Goal: Transaction & Acquisition: Purchase product/service

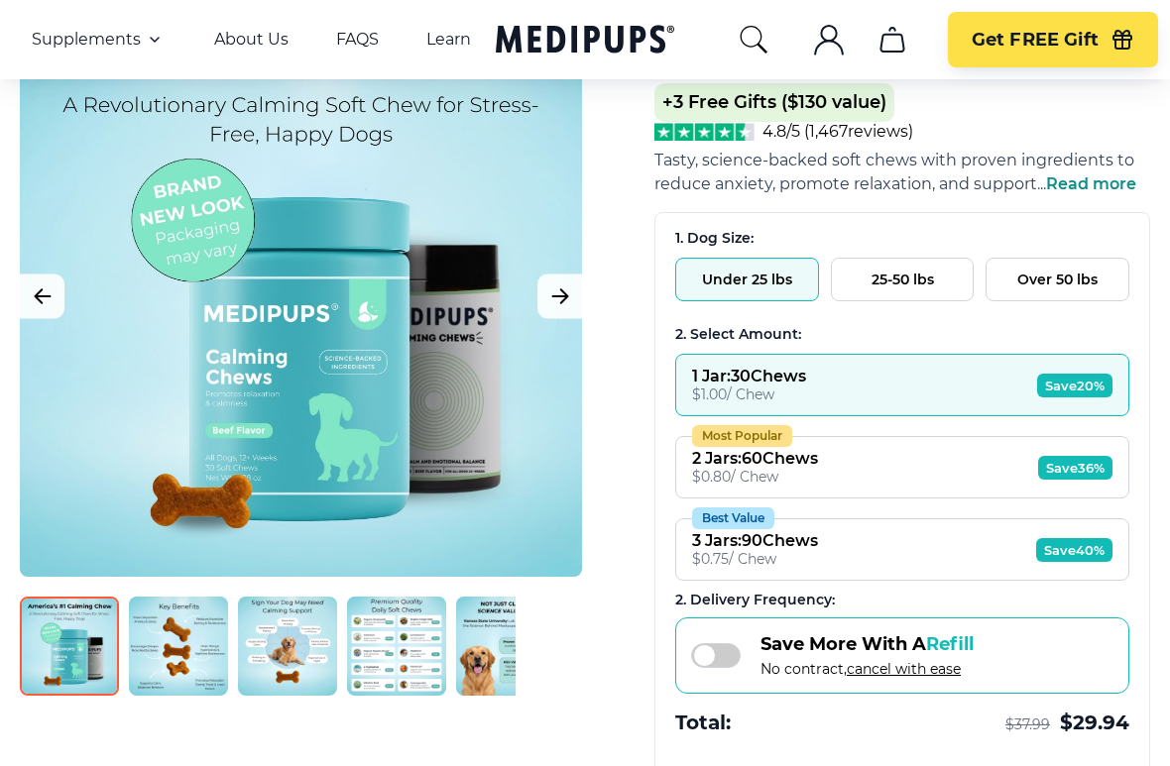
scroll to position [235, 0]
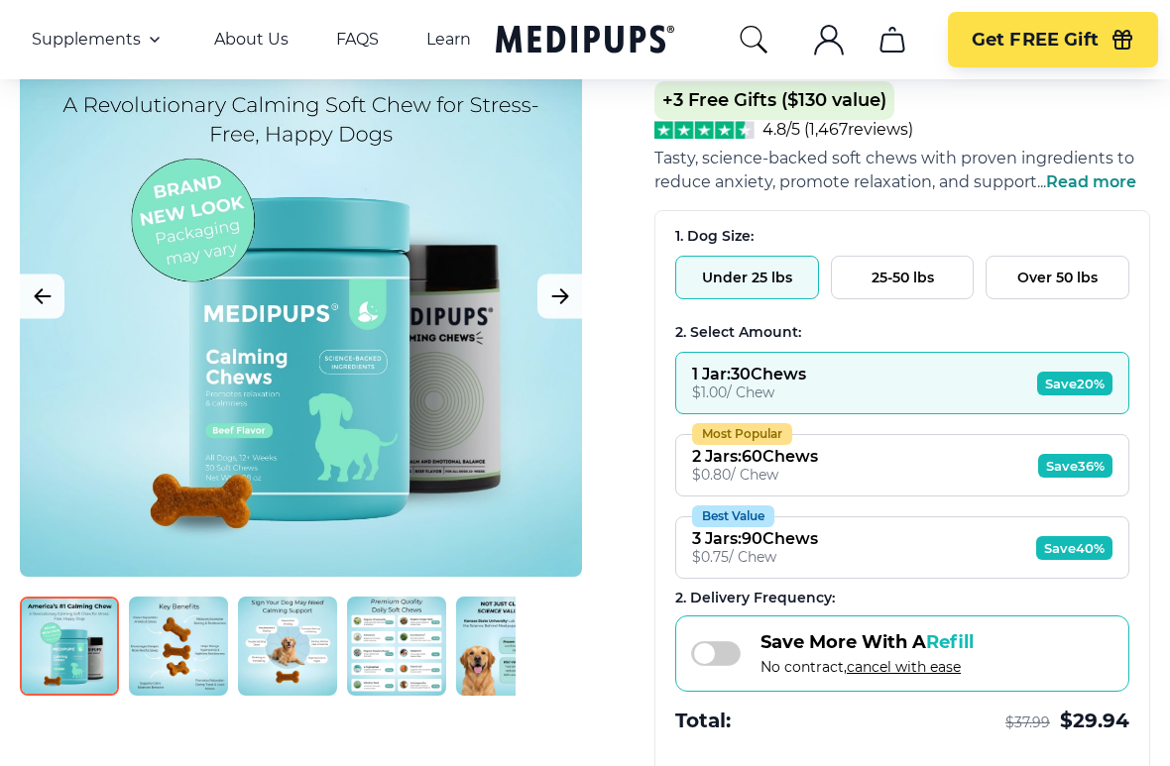
click at [941, 287] on button "25-50 lbs" at bounding box center [903, 278] width 144 height 44
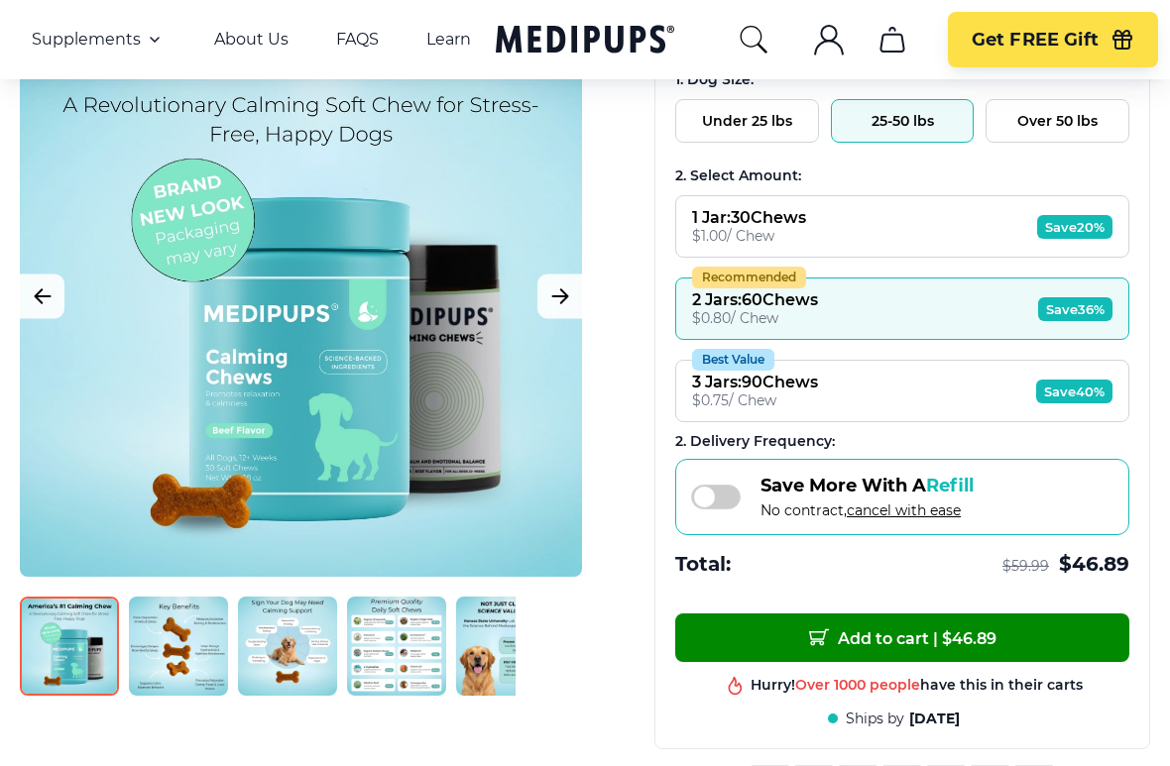
scroll to position [394, 0]
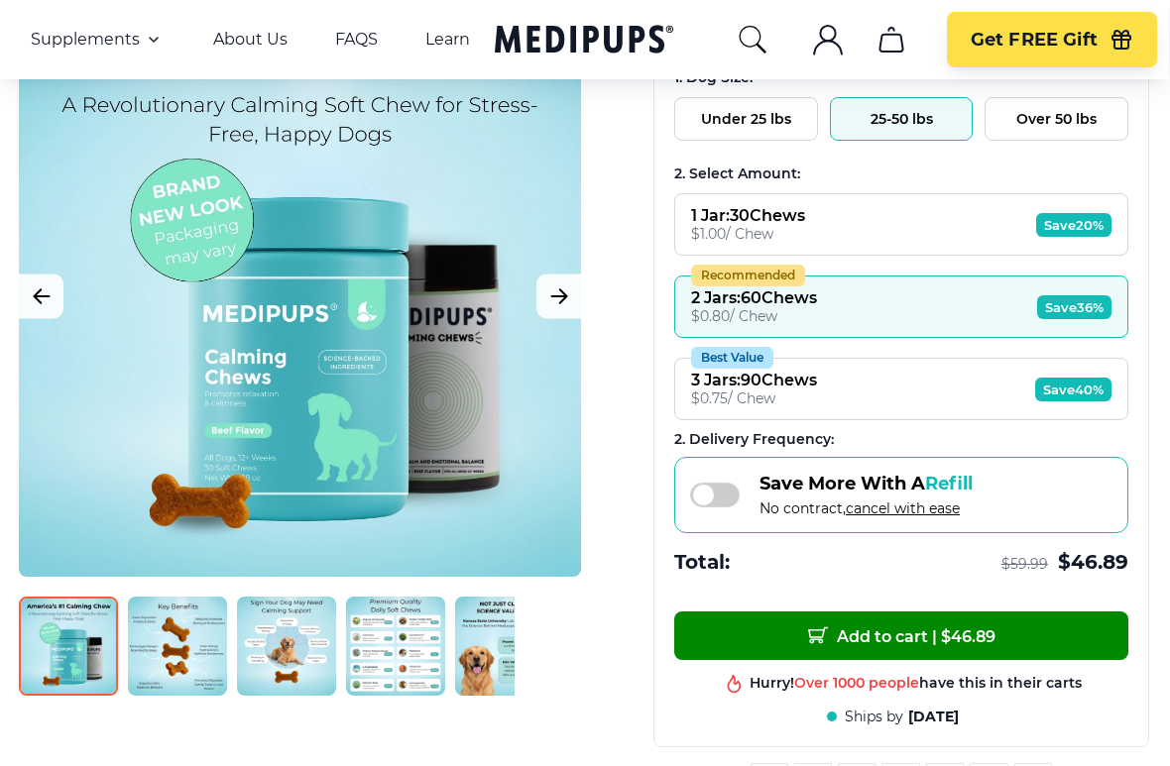
click at [921, 229] on button "1 Jar : 30 Chews $ 1.00 / Chew Save 20%" at bounding box center [902, 224] width 454 height 62
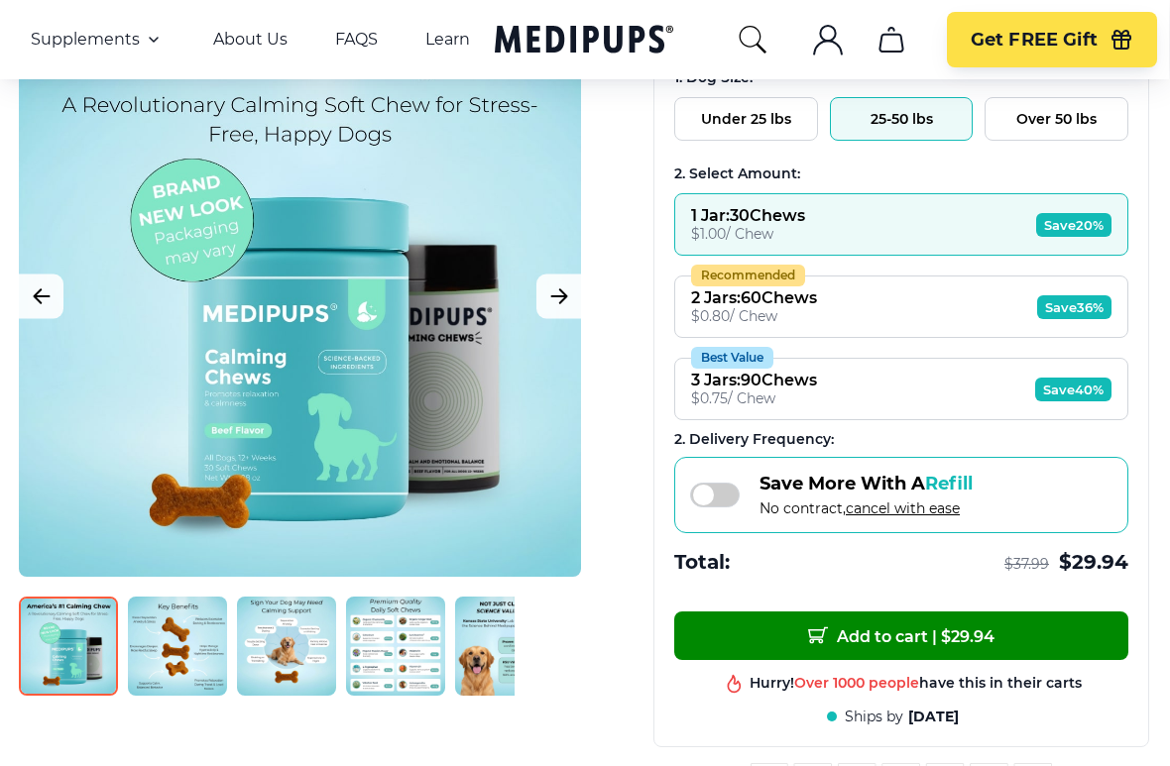
click at [911, 313] on button "Recommended 2 Jars : 60 Chews $ 0.80 / Chew Save 36%" at bounding box center [901, 307] width 454 height 62
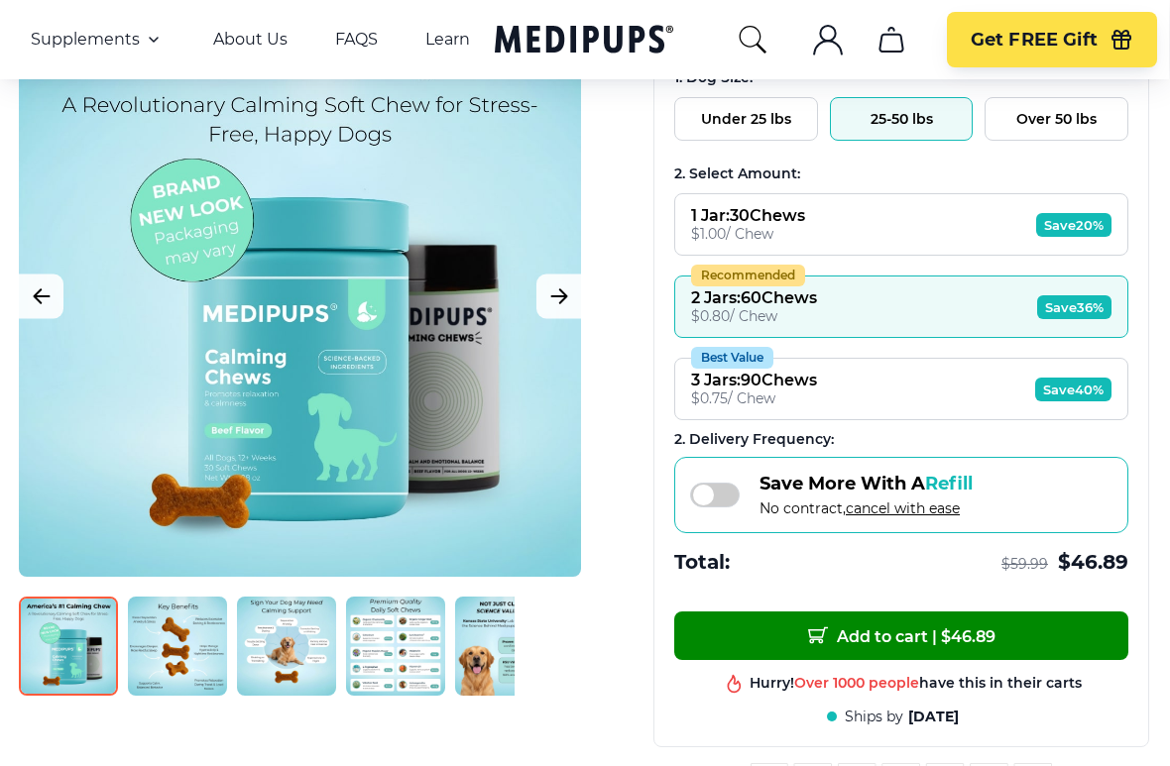
click at [941, 416] on button "Best Value 3 Jars : 90 Chews $ 0.75 / Chew Save 40%" at bounding box center [901, 389] width 454 height 62
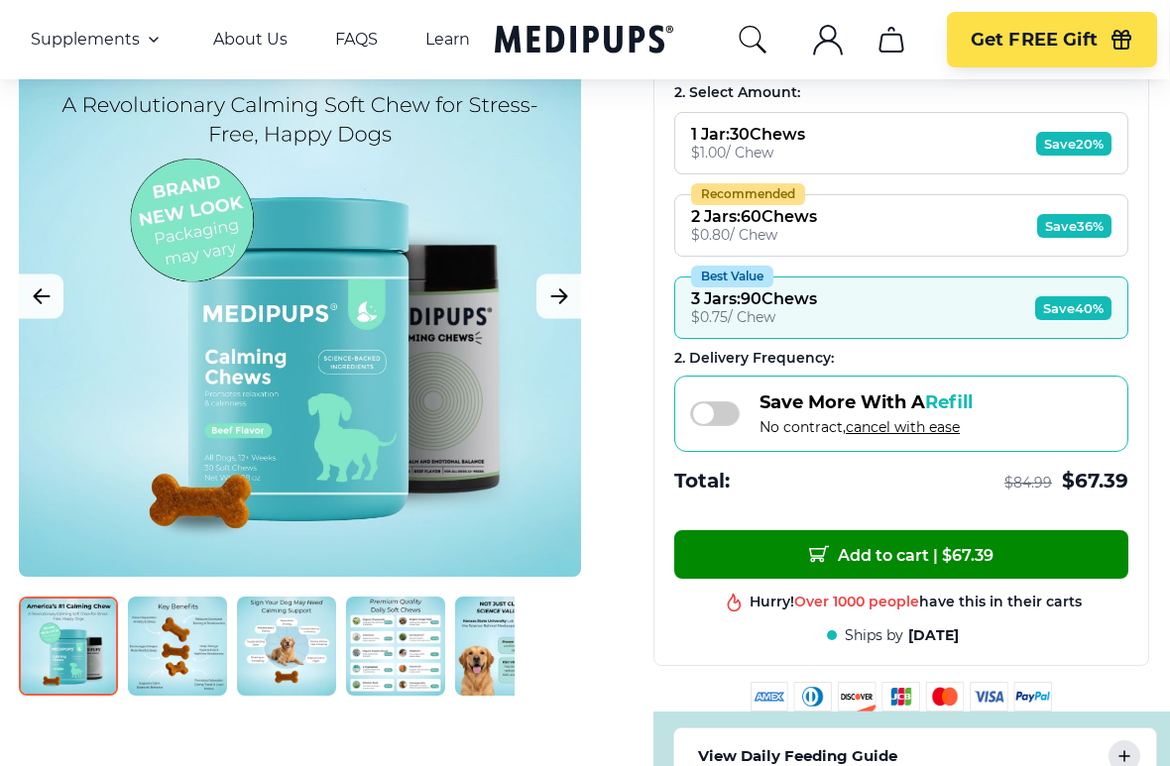
scroll to position [485, 0]
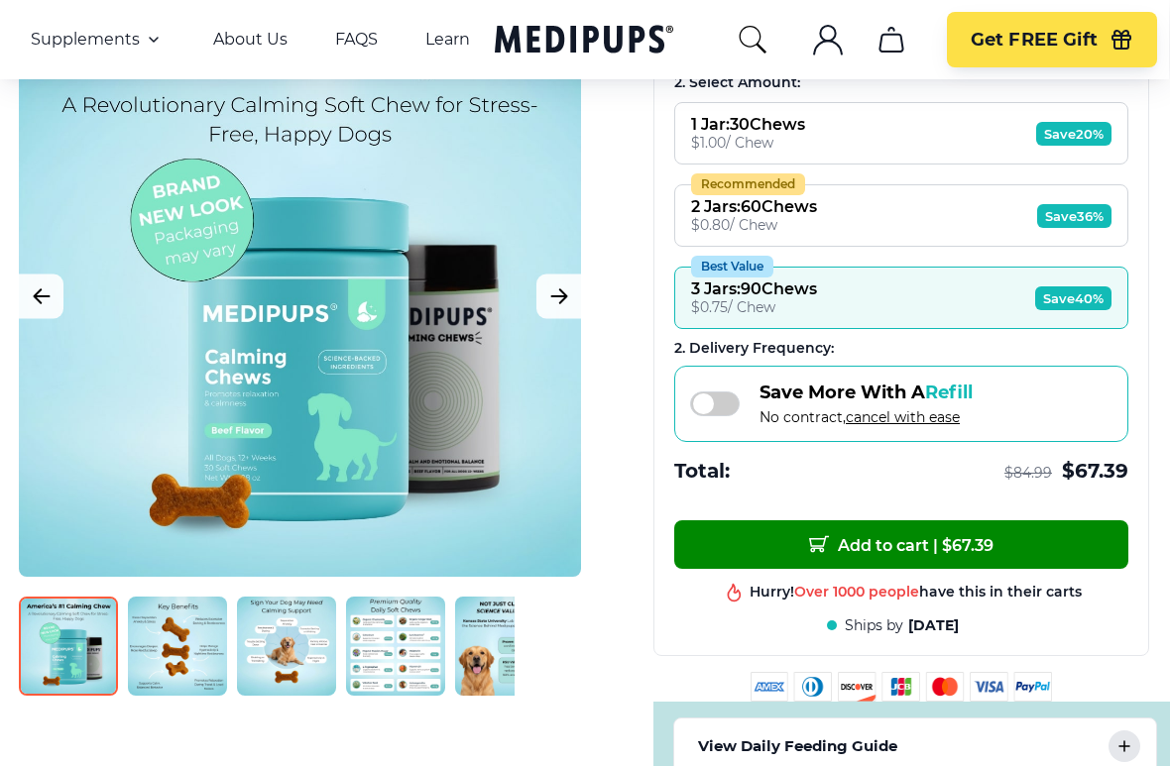
click at [411, 650] on img at bounding box center [396, 646] width 99 height 99
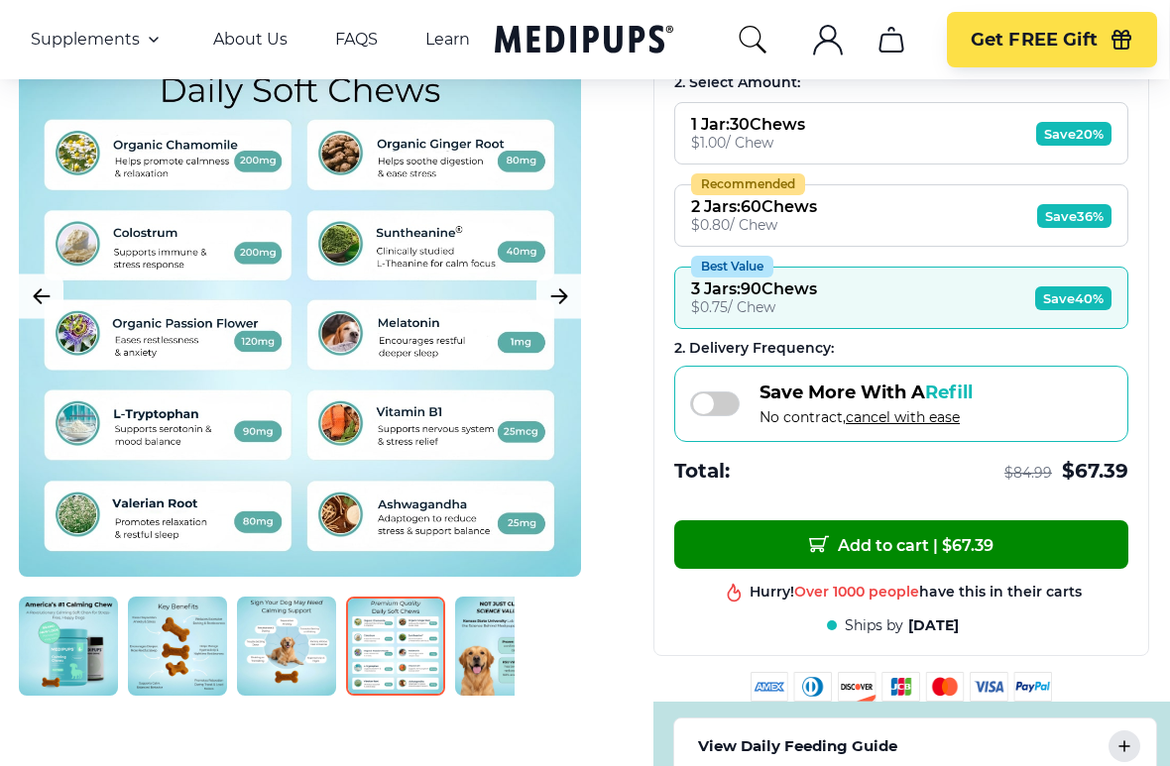
click at [502, 655] on img at bounding box center [504, 646] width 99 height 99
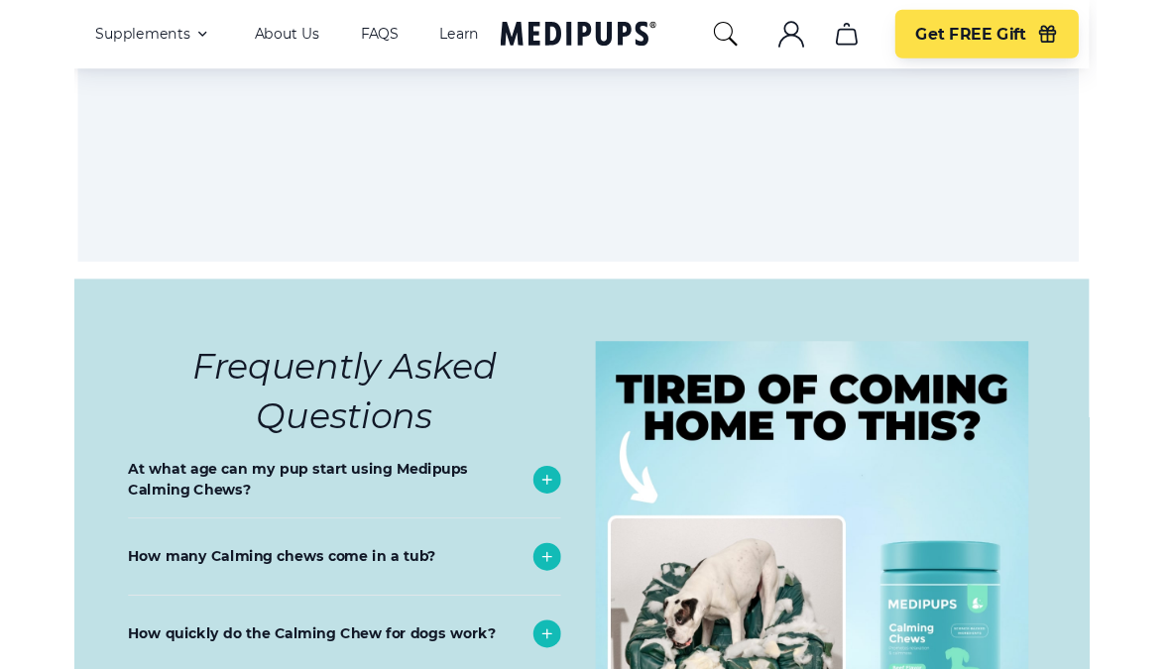
scroll to position [8378, 8]
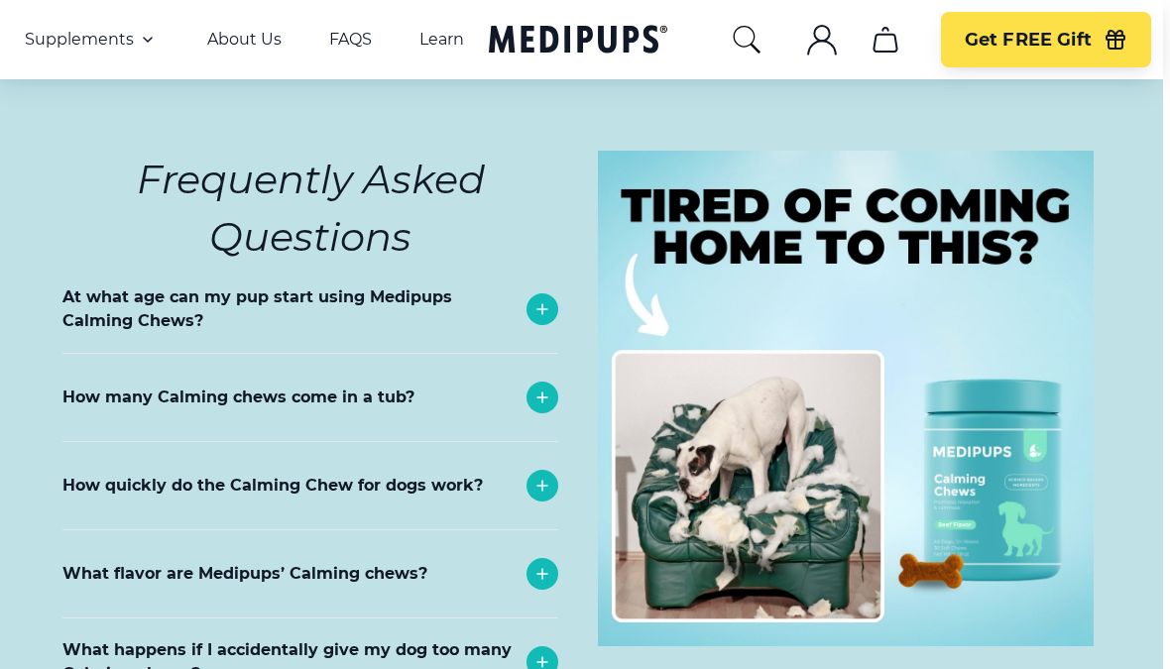
click at [1066, 37] on span "Get FREE Gift" at bounding box center [1028, 40] width 127 height 23
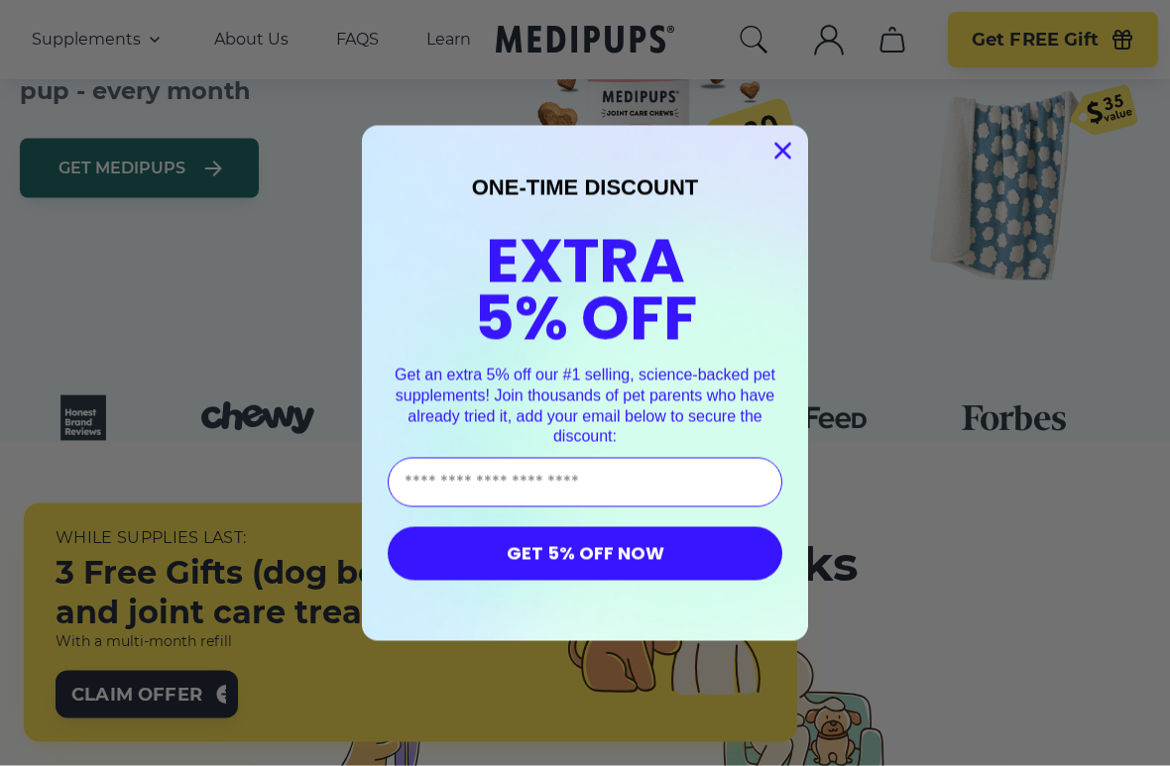
type input "**********"
click at [692, 558] on button "GET 5% OFF NOW" at bounding box center [585, 554] width 395 height 54
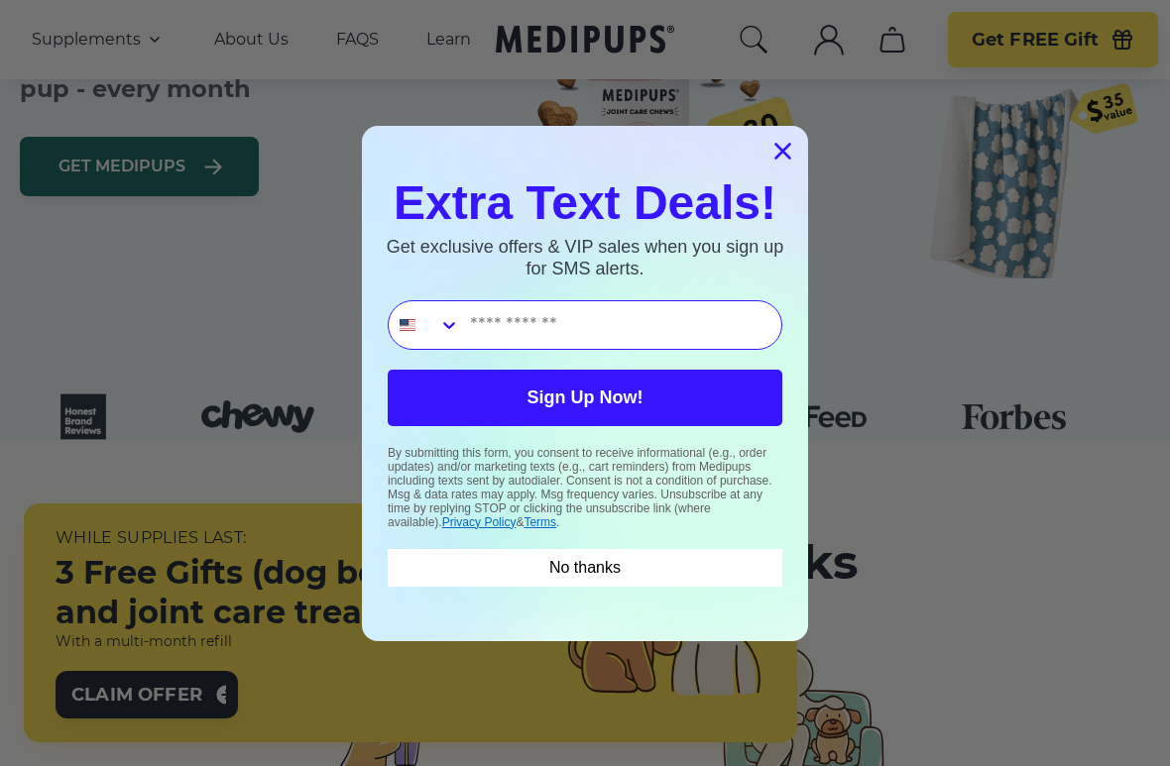
click at [795, 154] on circle "Close dialog" at bounding box center [782, 150] width 33 height 33
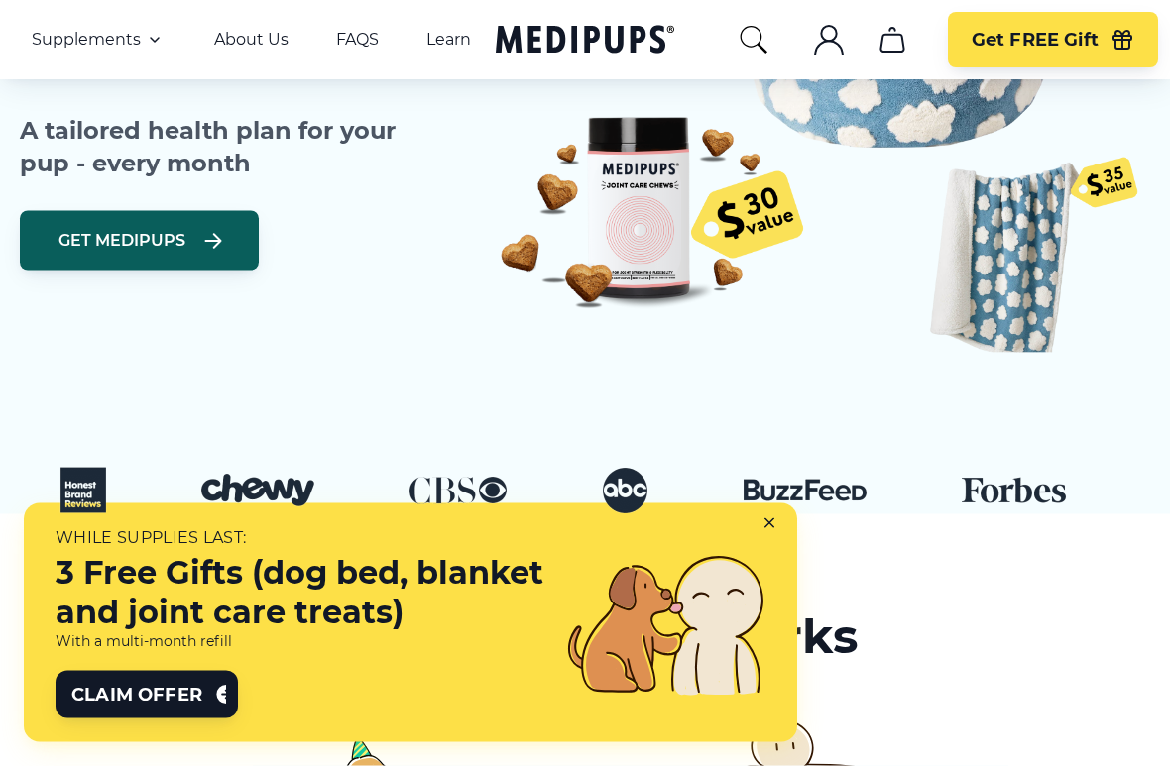
scroll to position [551, 0]
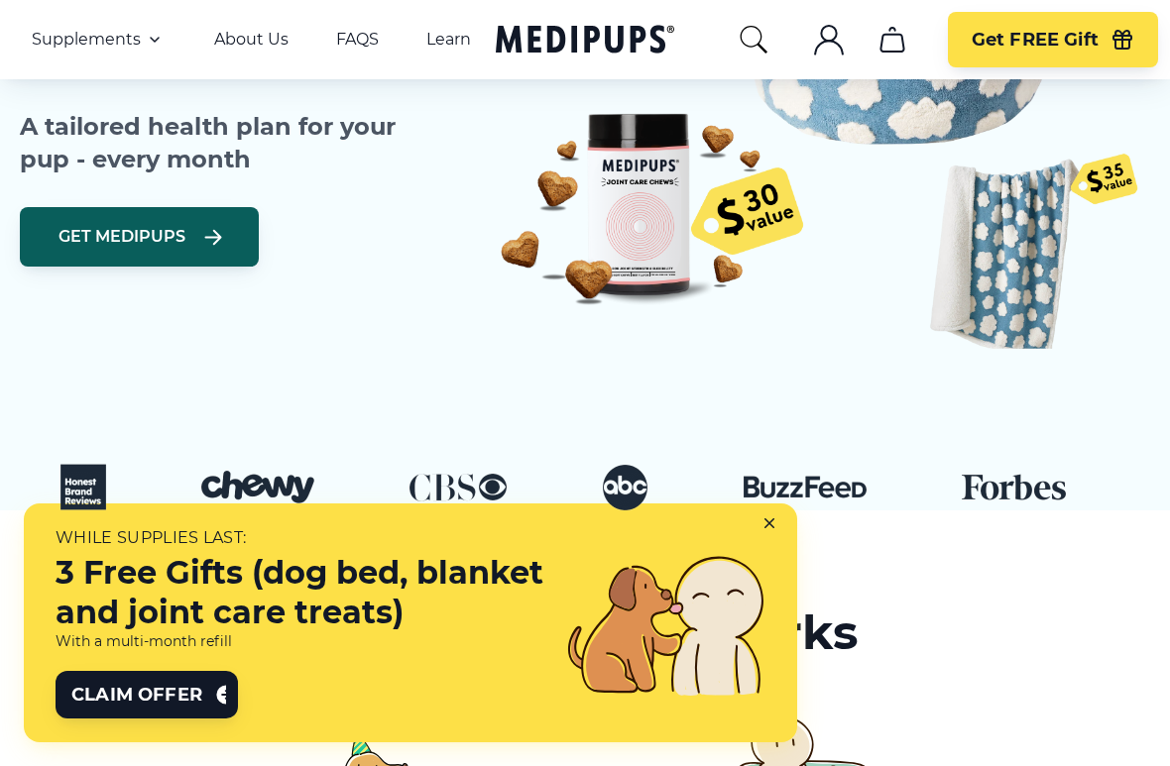
click at [774, 524] on icon at bounding box center [773, 528] width 18 height 18
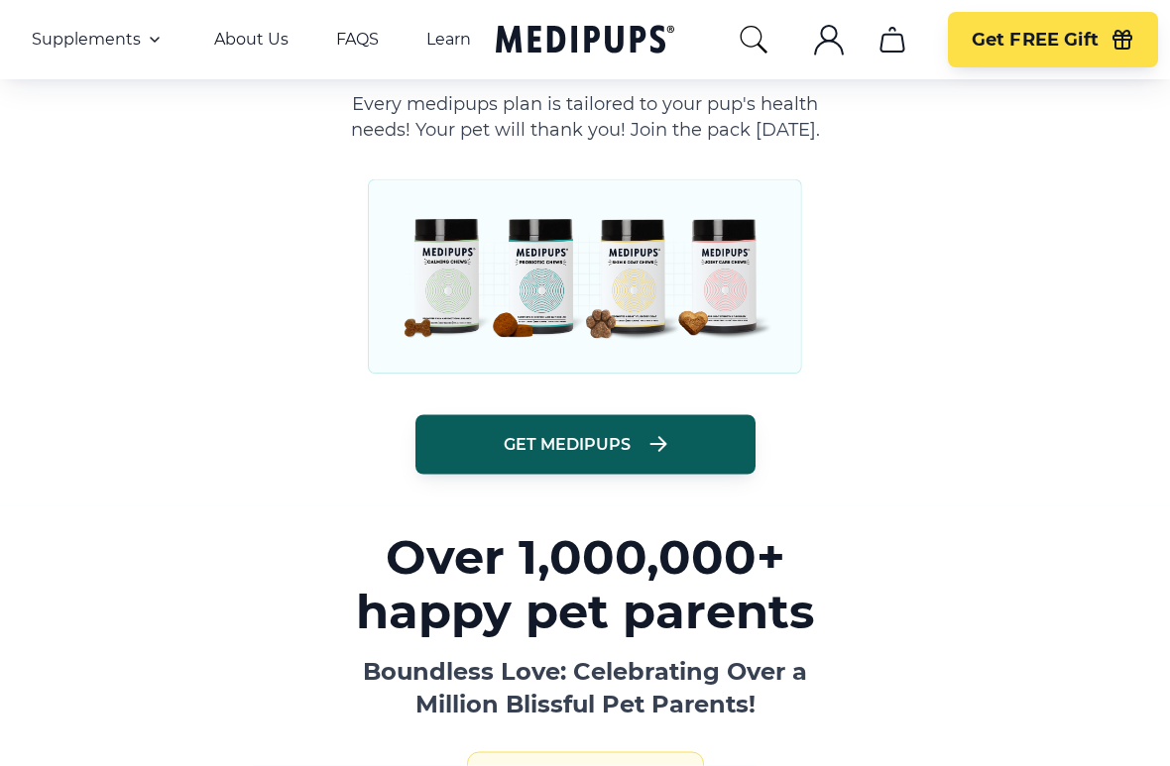
scroll to position [2169, 0]
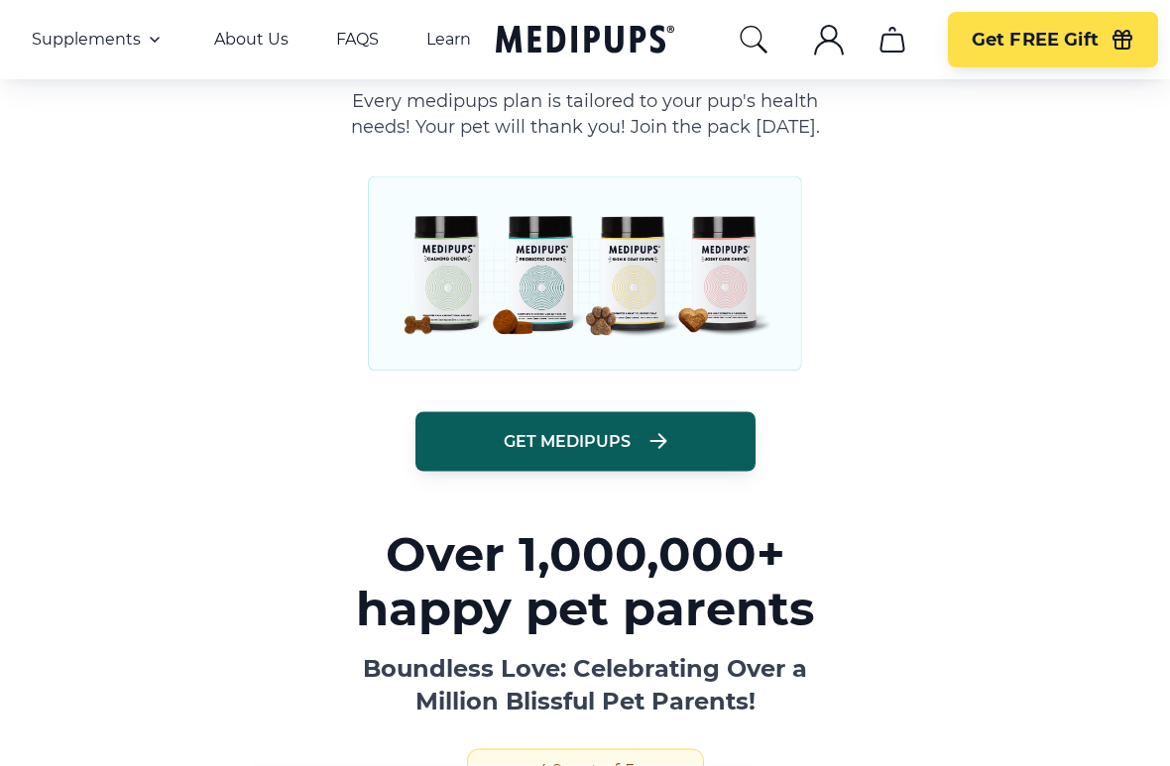
click at [729, 445] on button "Get Medipups" at bounding box center [585, 441] width 340 height 59
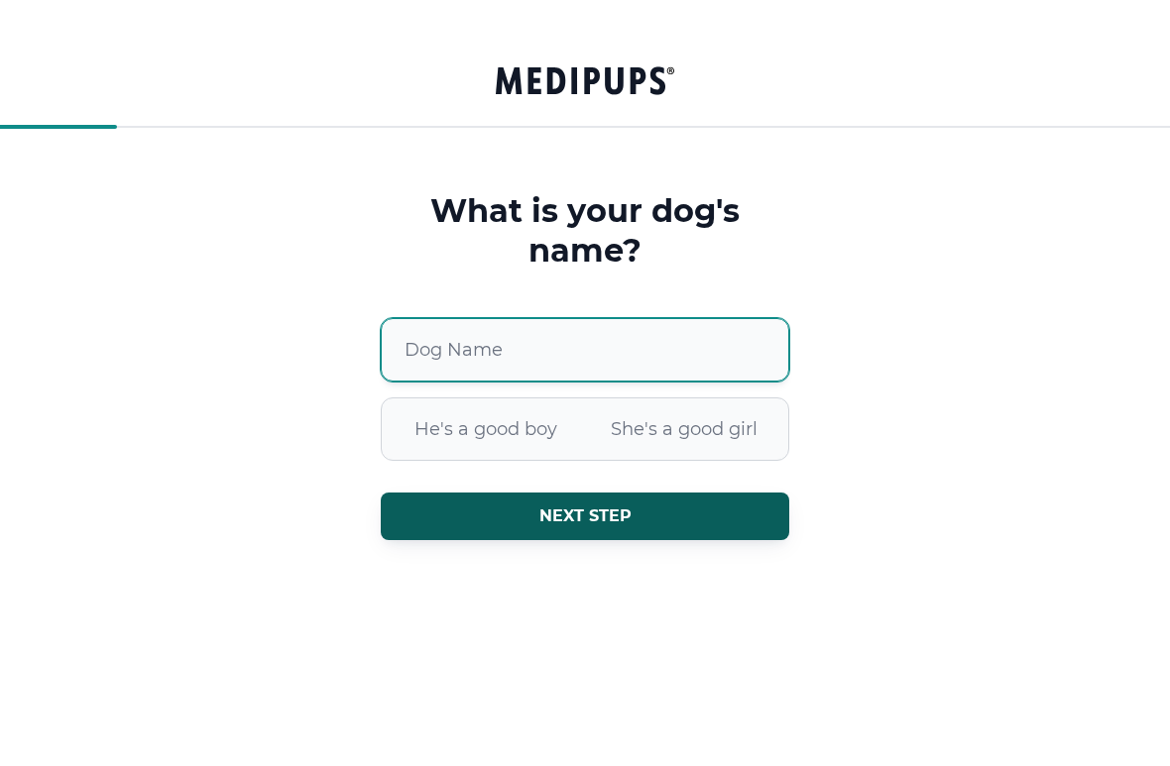
click at [640, 356] on input "Dog Name" at bounding box center [585, 349] width 408 height 63
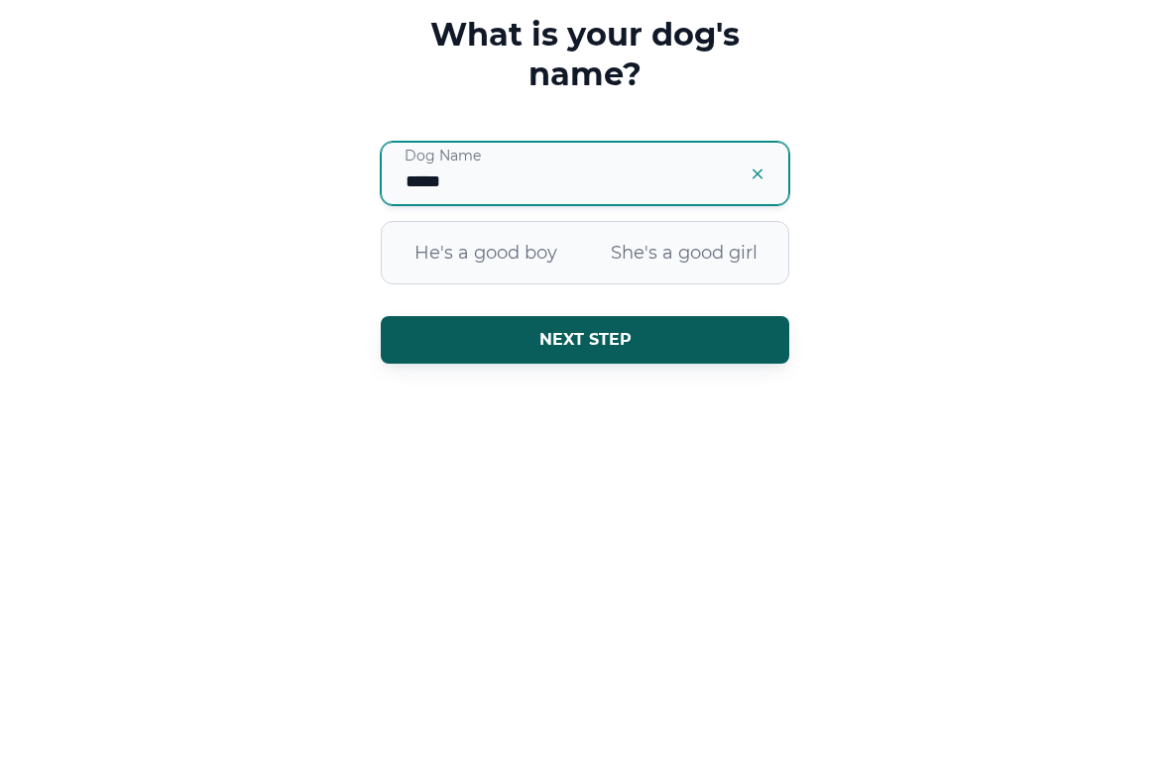
type input "*****"
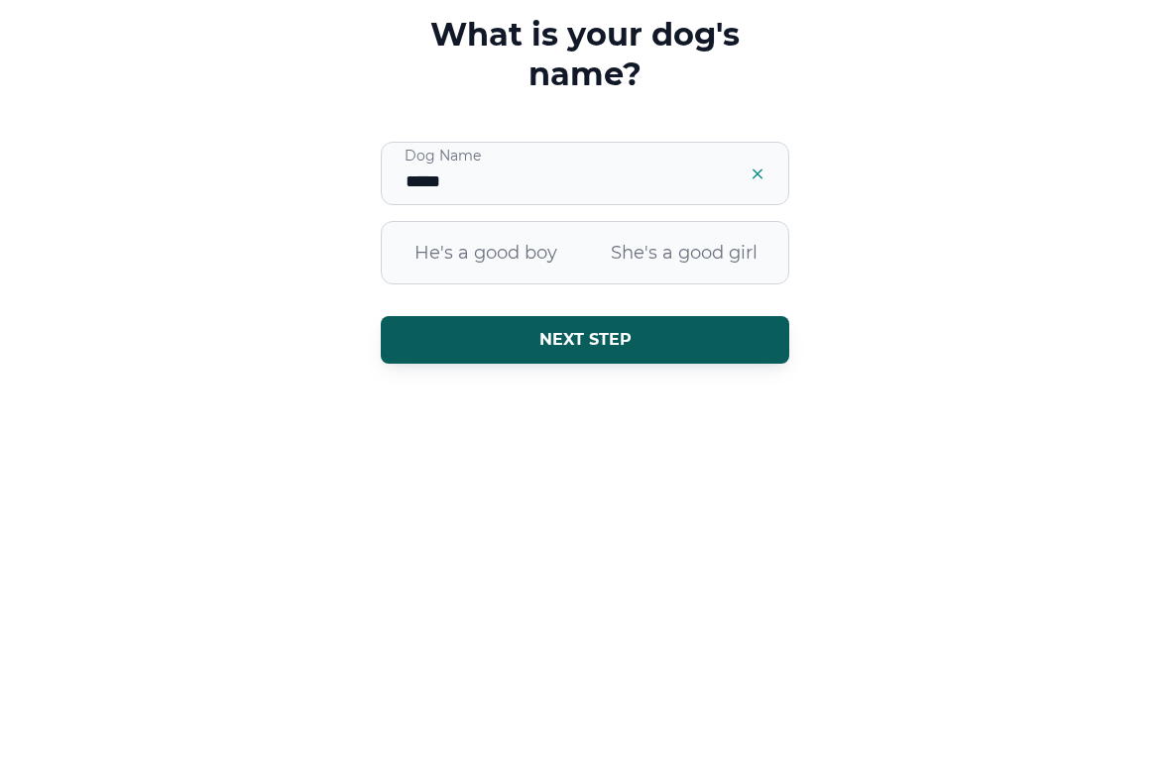
click at [553, 404] on span "He's a good boy" at bounding box center [486, 430] width 198 height 52
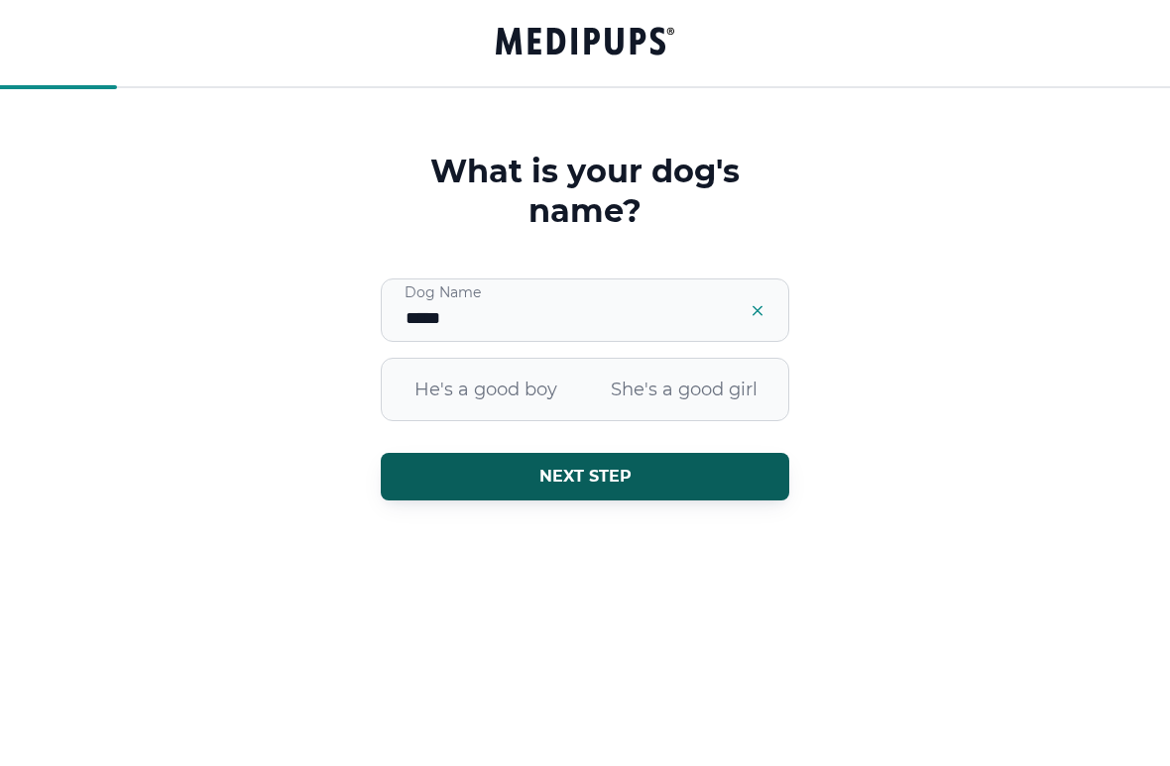
click at [612, 498] on button "Next step" at bounding box center [585, 477] width 408 height 48
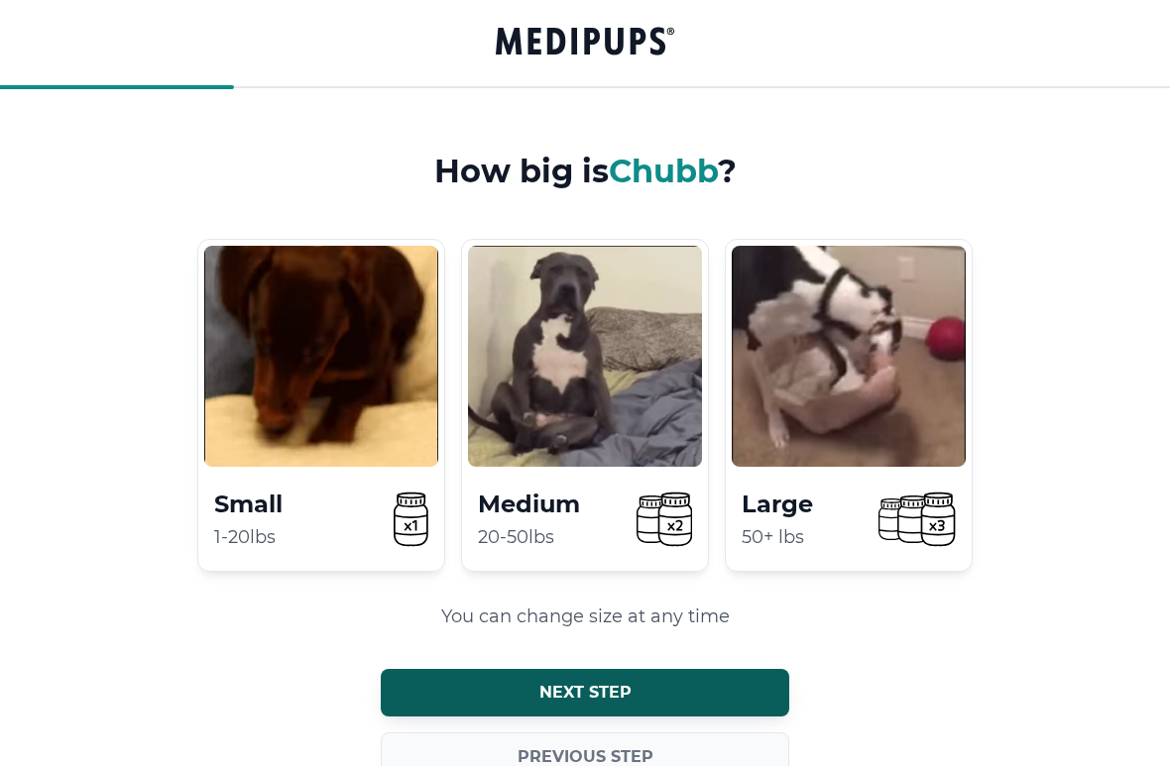
click at [632, 699] on button "Next step" at bounding box center [585, 693] width 408 height 48
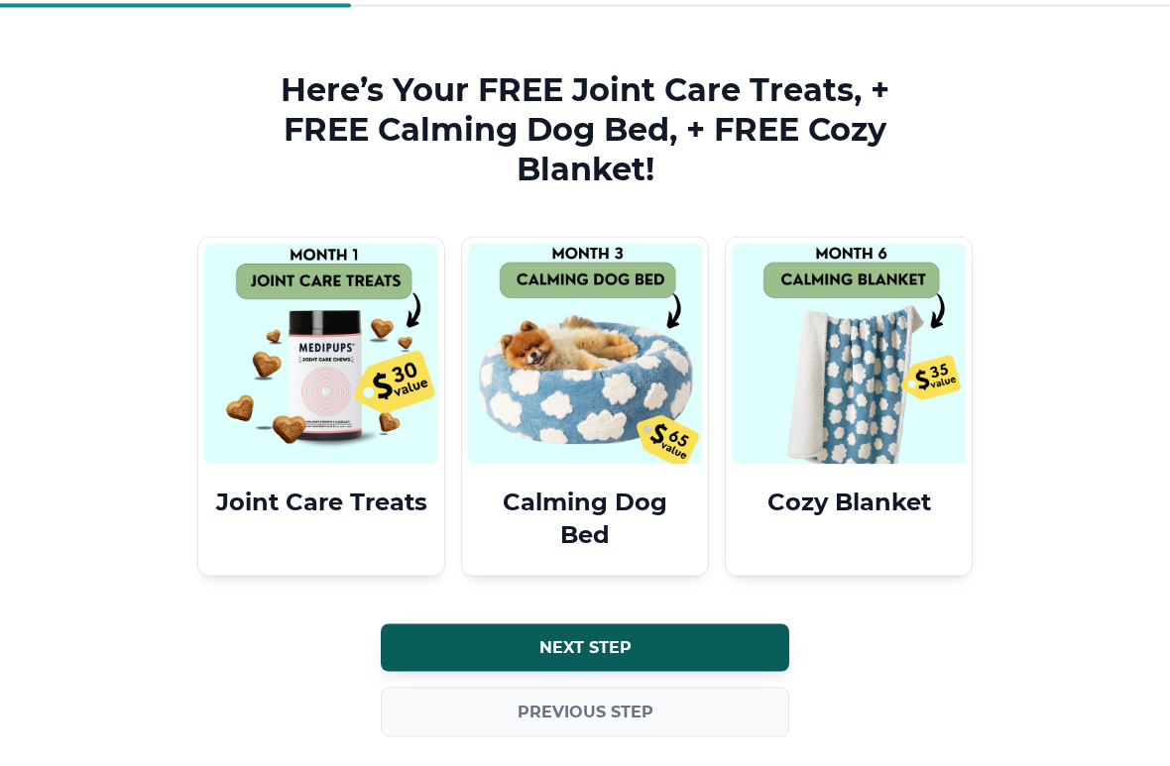
scroll to position [122, 0]
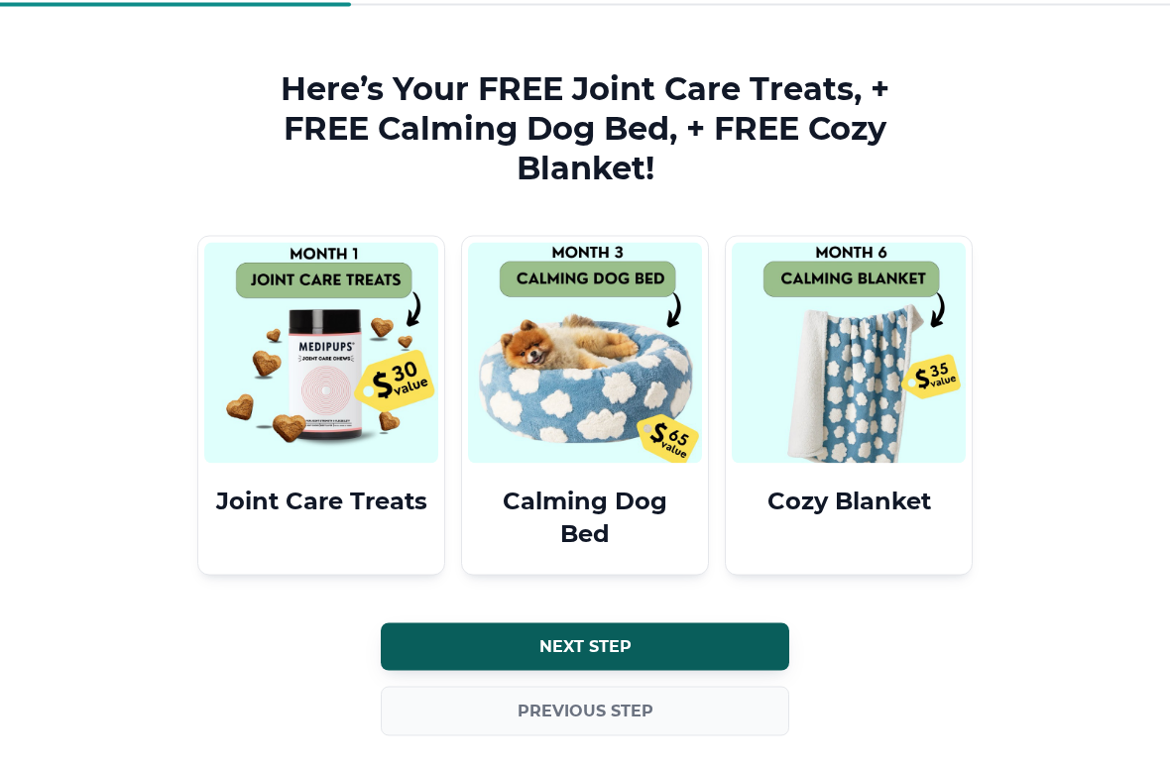
click at [731, 645] on button "Next step" at bounding box center [585, 648] width 408 height 48
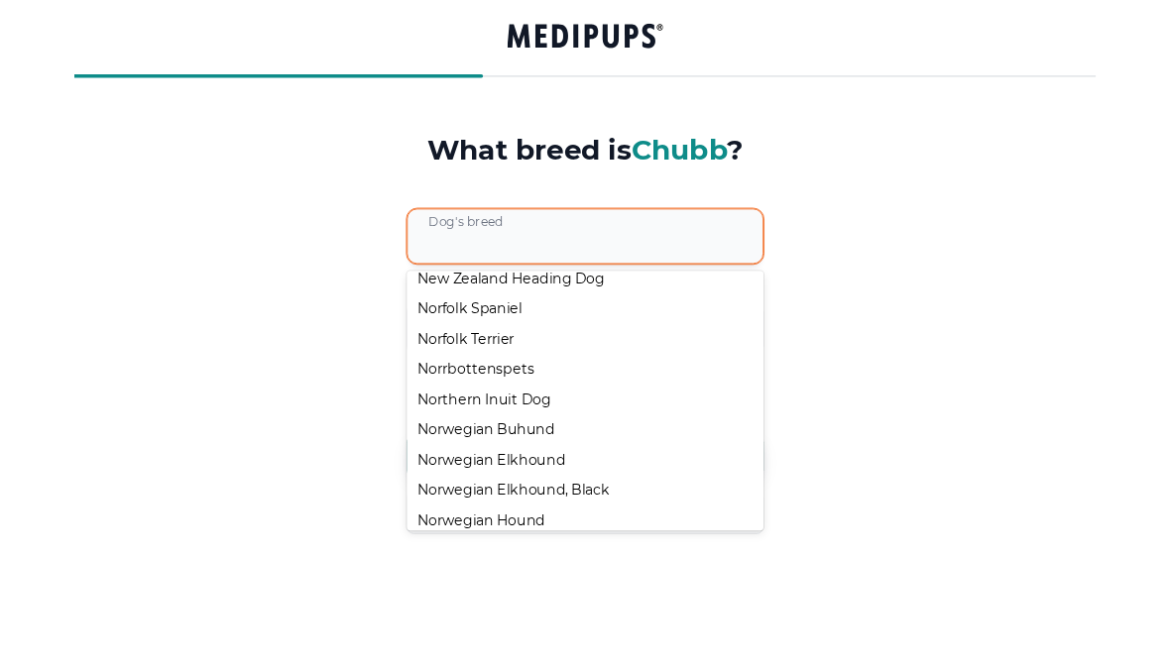
scroll to position [13289, 0]
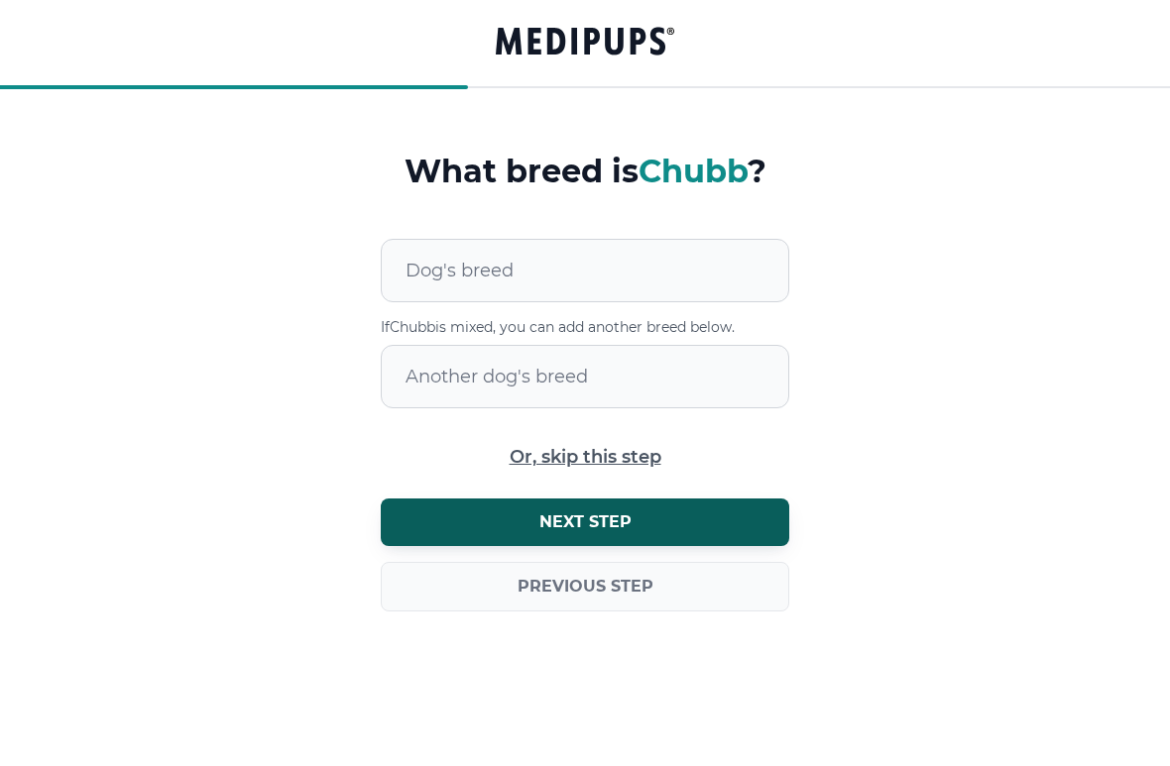
click at [638, 525] on button "Next step" at bounding box center [585, 523] width 408 height 48
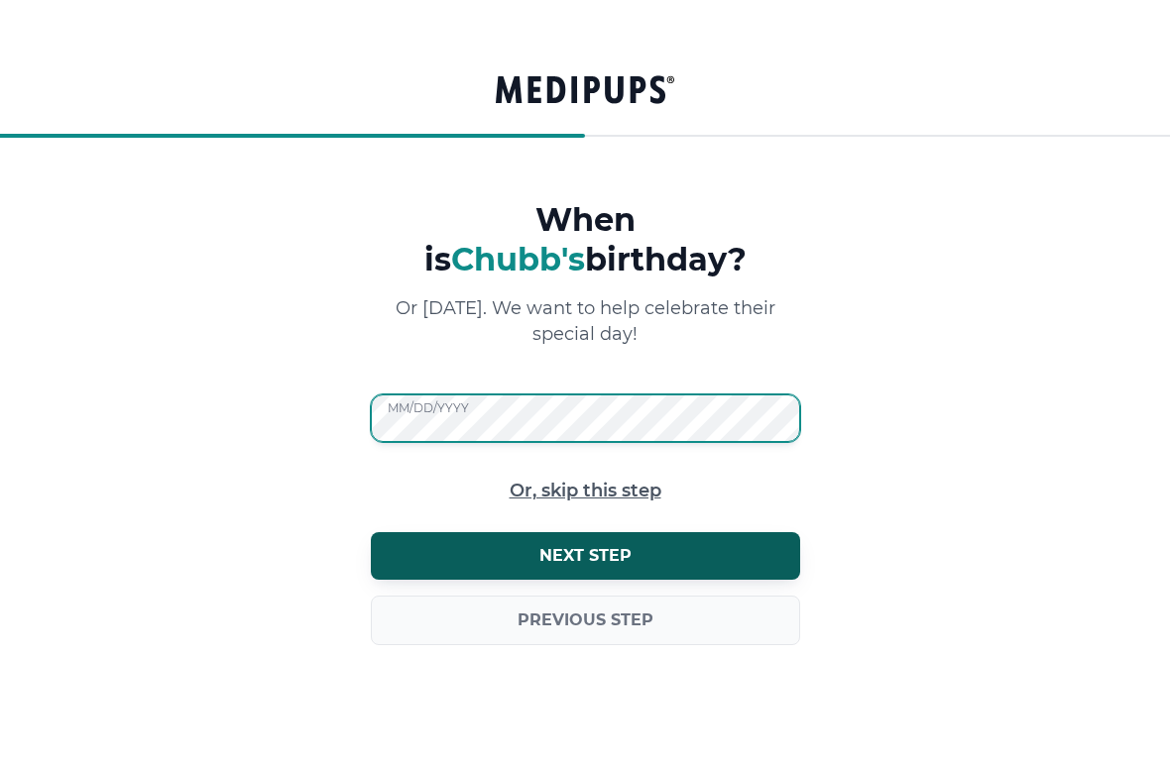
scroll to position [0, 0]
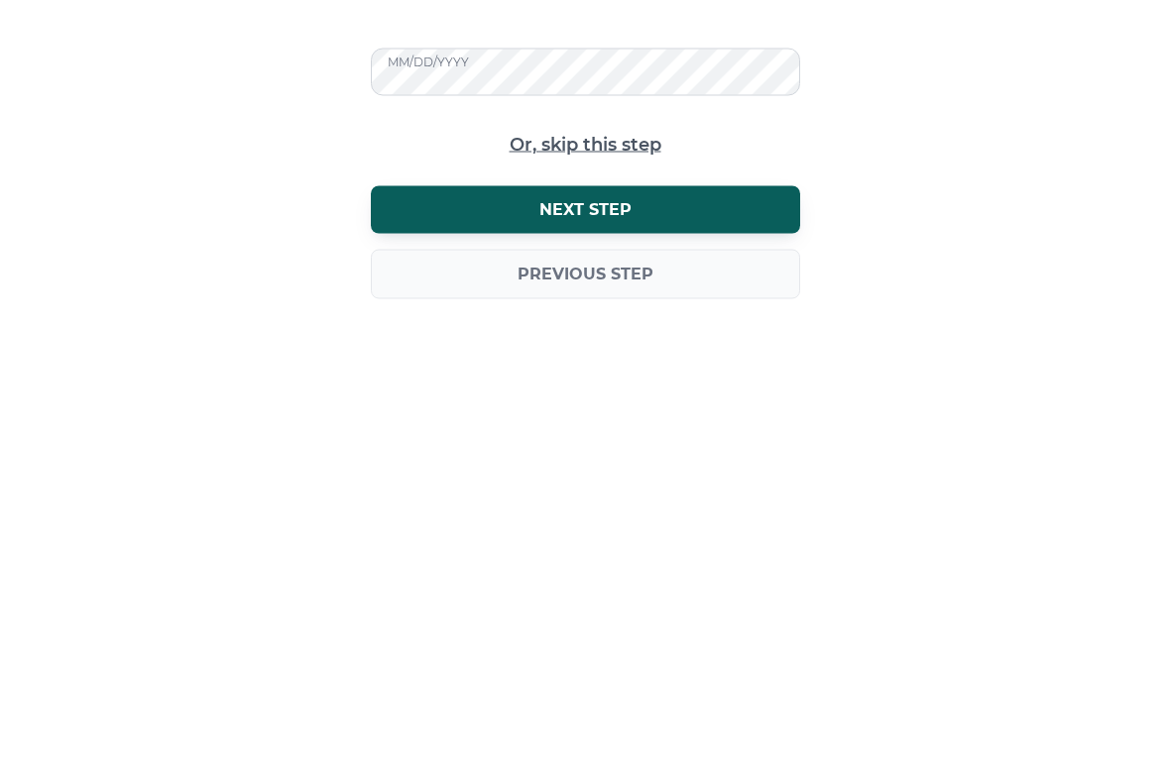
click at [603, 523] on button "Next step" at bounding box center [585, 547] width 429 height 48
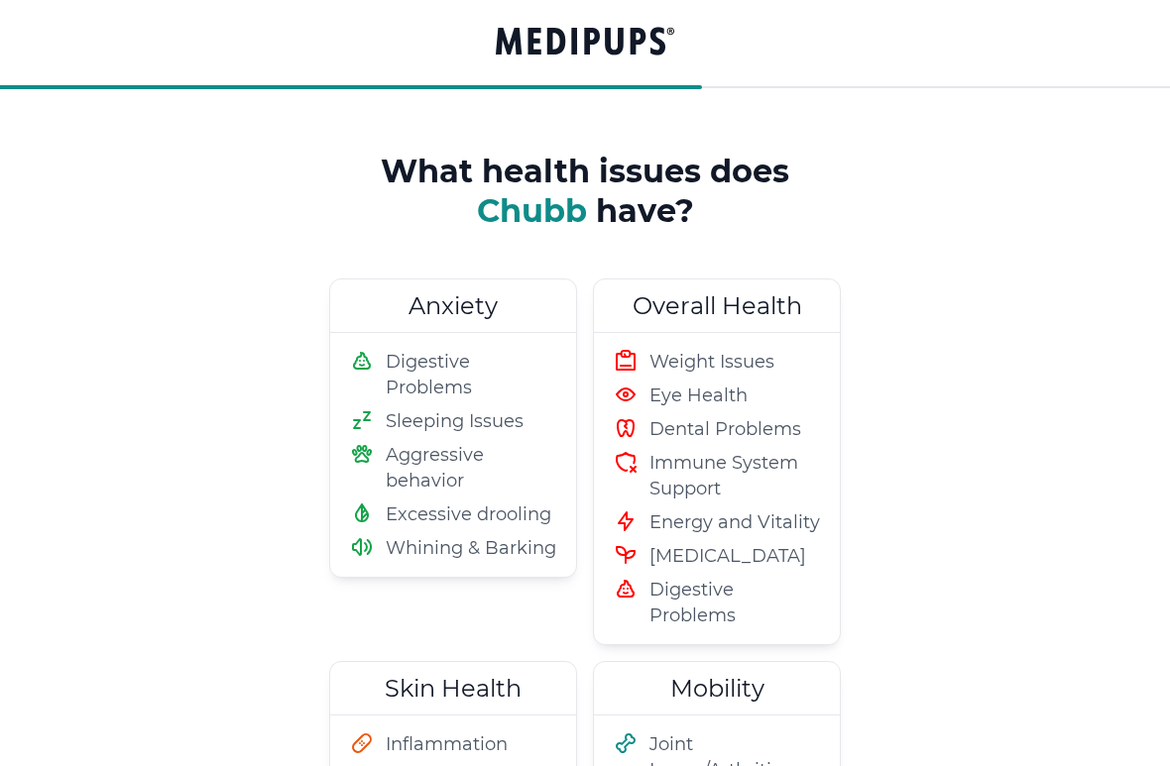
click at [495, 523] on span "Excessive drooling" at bounding box center [469, 515] width 166 height 26
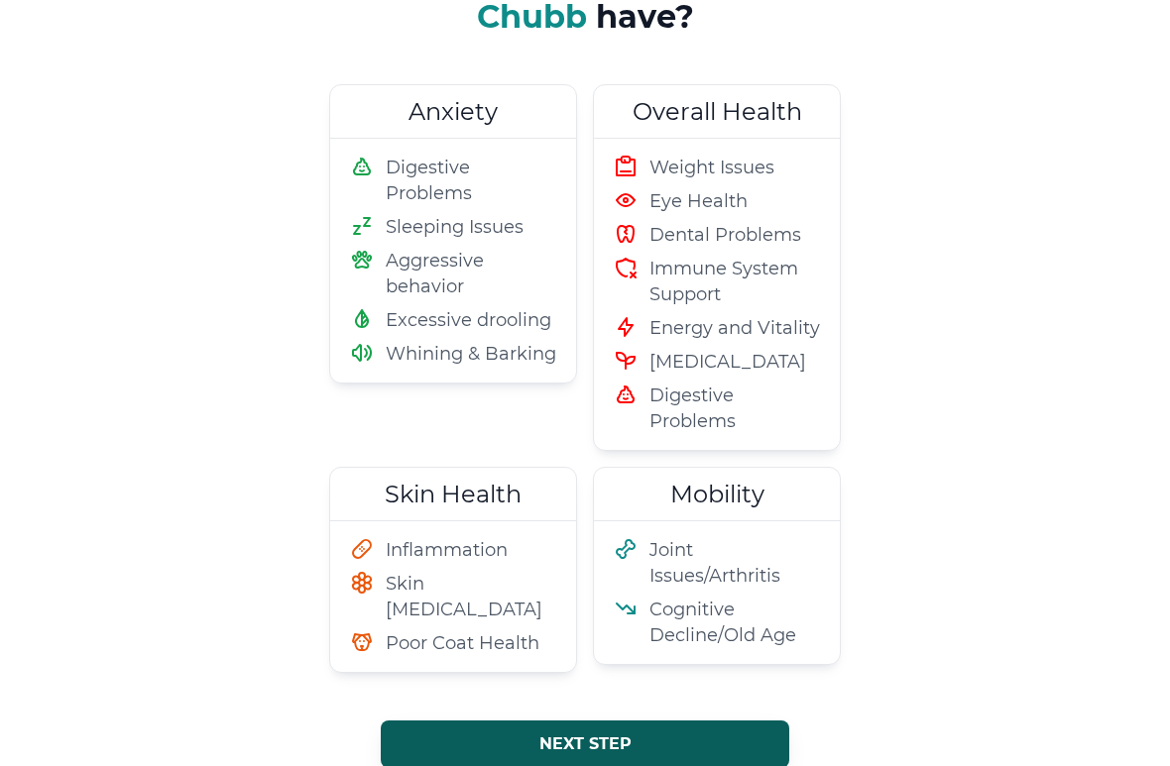
scroll to position [246, 0]
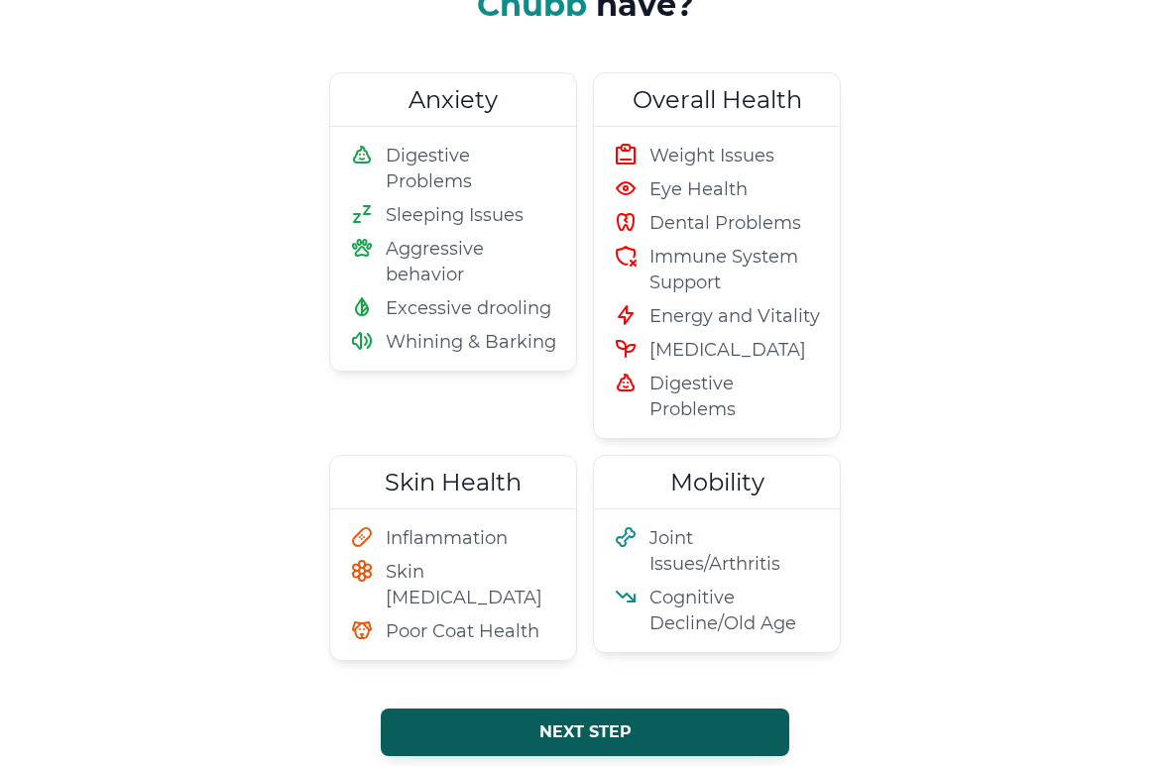
click at [511, 619] on span "Poor Coat Health" at bounding box center [463, 632] width 154 height 26
click at [635, 723] on button "Next step" at bounding box center [585, 733] width 408 height 48
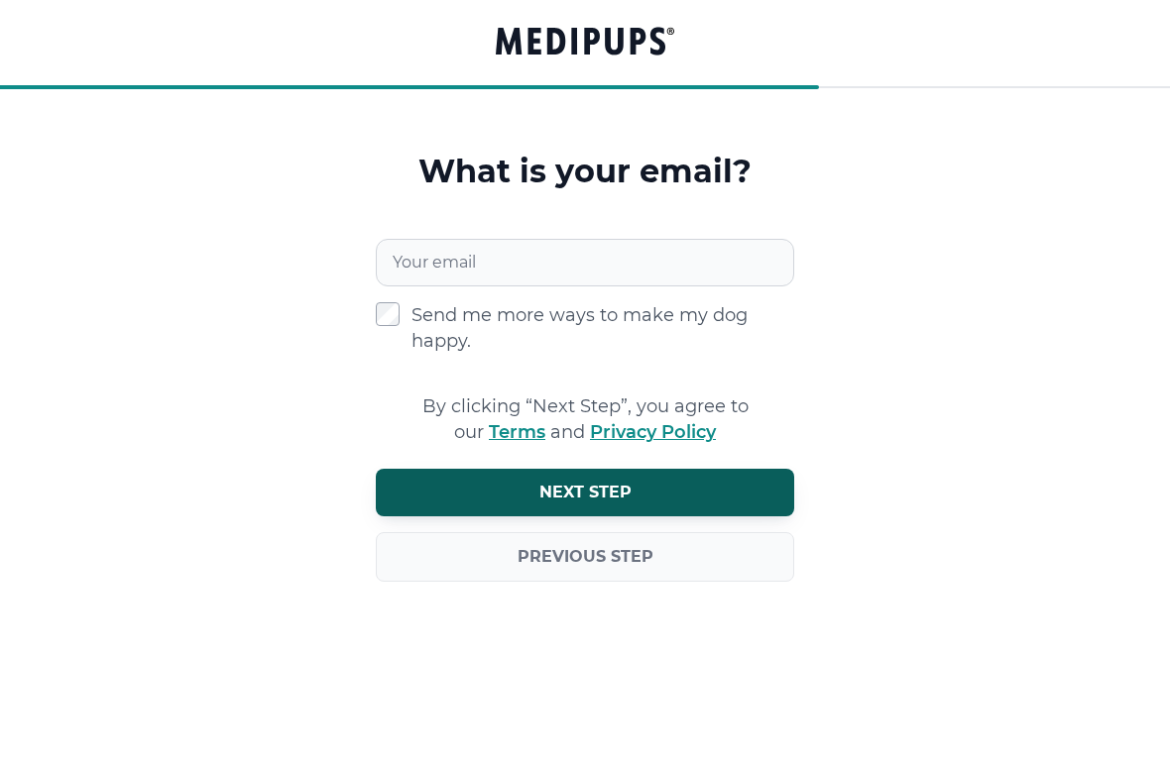
scroll to position [40, 0]
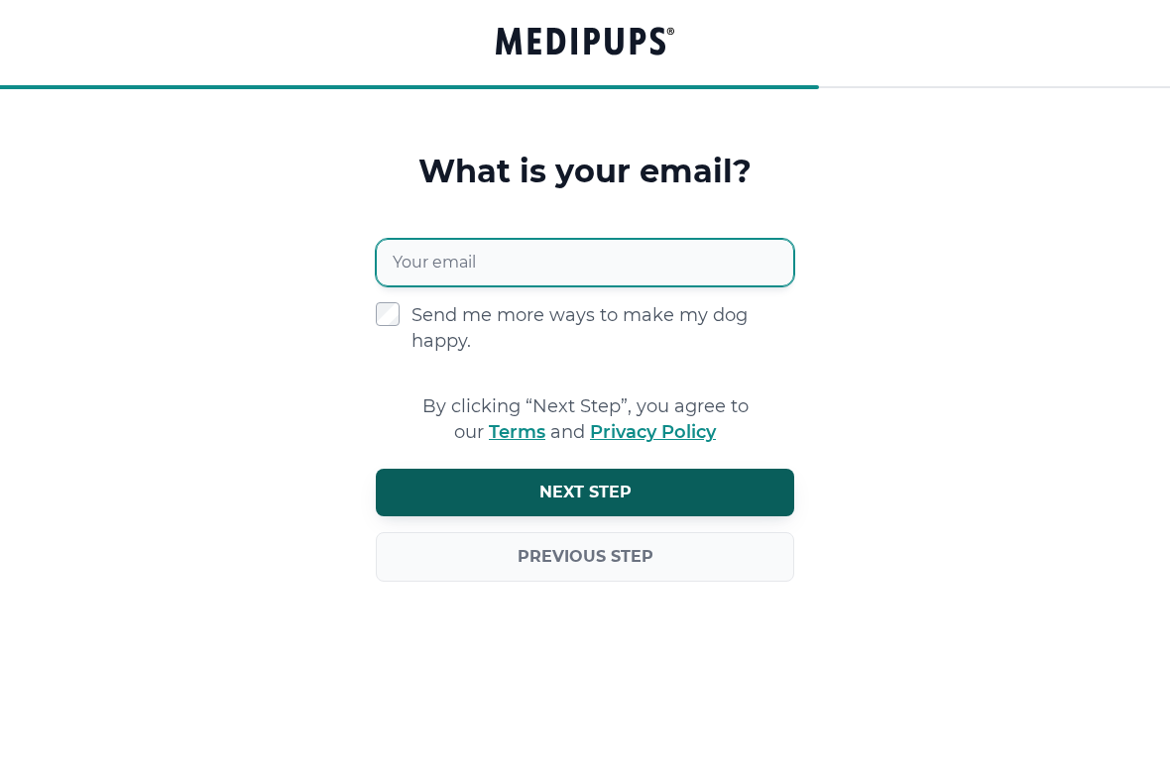
click at [527, 257] on input "Your email" at bounding box center [585, 263] width 418 height 48
type input "**********"
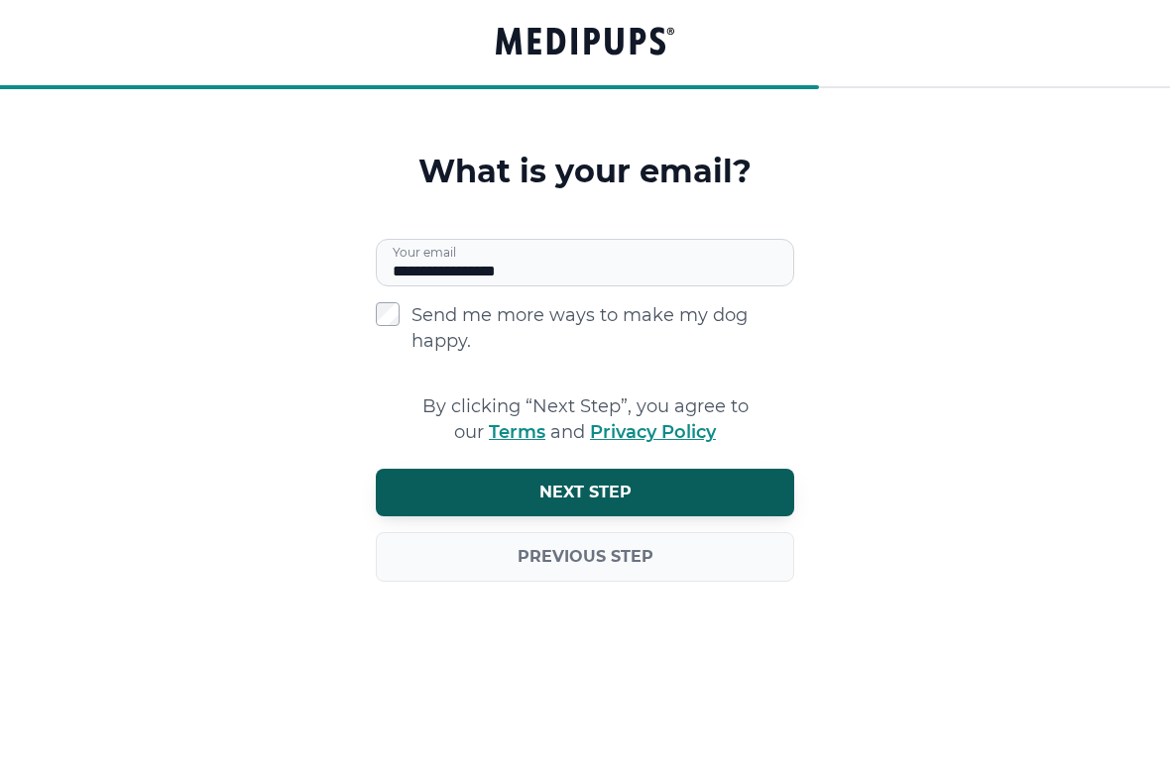
click at [597, 500] on span "Next step" at bounding box center [585, 493] width 92 height 20
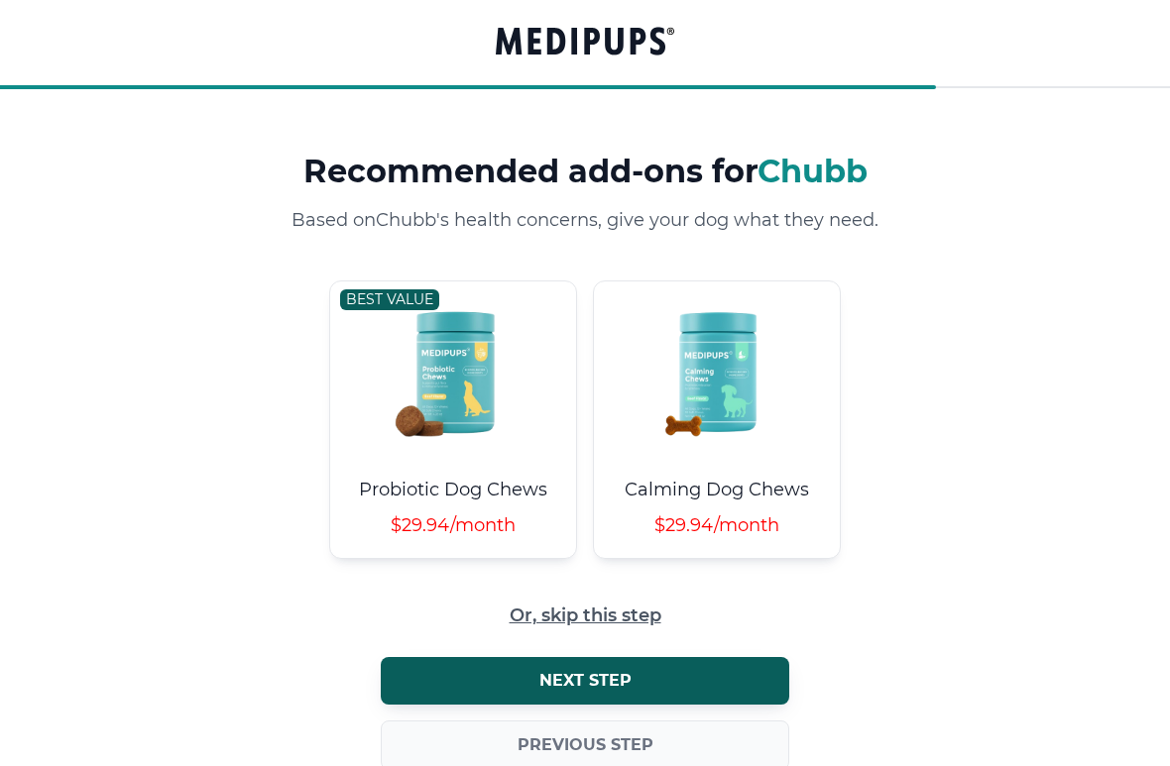
click at [637, 621] on span "Or, skip this step" at bounding box center [586, 616] width 152 height 19
